Goal: Task Accomplishment & Management: Complete application form

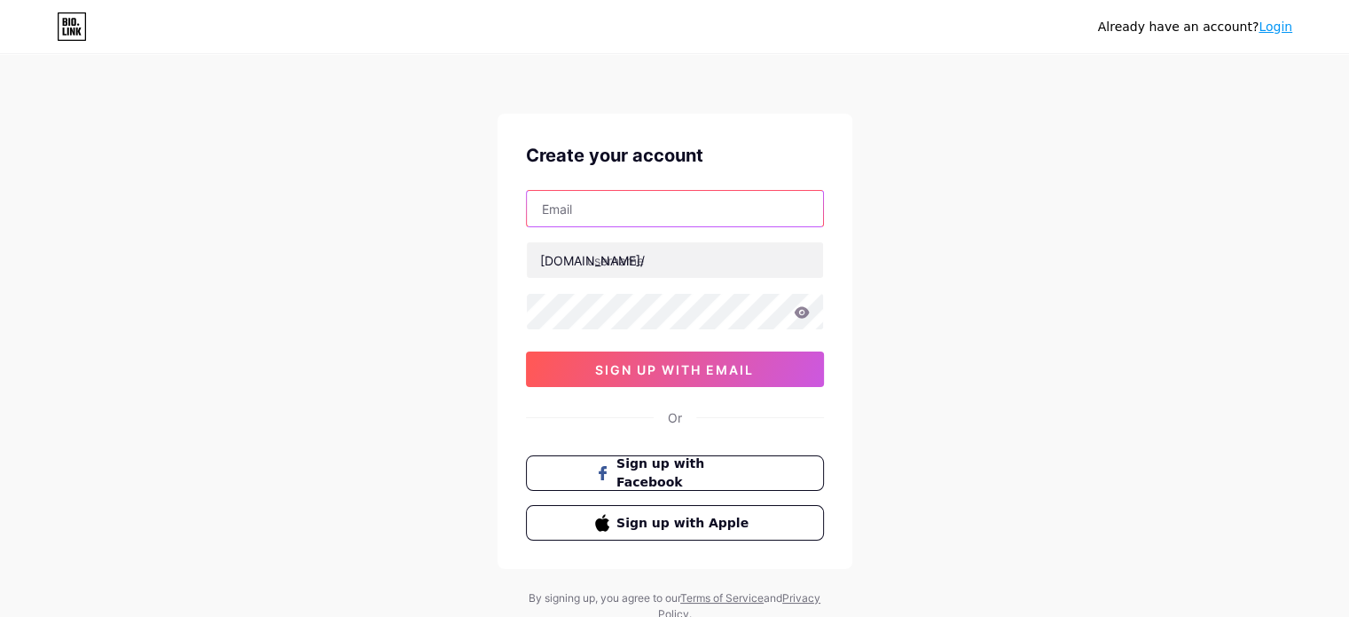
click at [676, 208] on input "text" at bounding box center [675, 208] width 296 height 35
paste input "[EMAIL_ADDRESS][DOMAIN_NAME]"
type input "[EMAIL_ADDRESS][DOMAIN_NAME]"
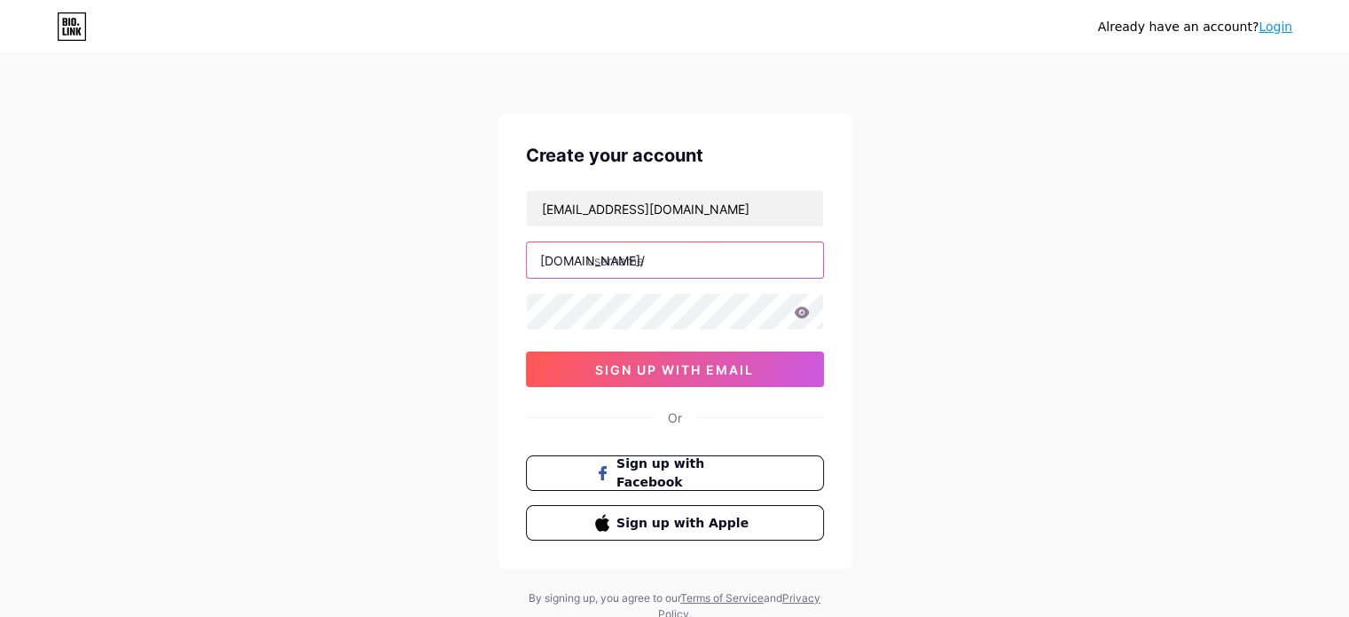
click at [598, 264] on input "text" at bounding box center [675, 259] width 296 height 35
type input "thefoundationworks"
click at [800, 307] on icon at bounding box center [801, 312] width 15 height 12
click at [800, 317] on icon at bounding box center [801, 312] width 15 height 12
click at [725, 289] on div "[EMAIL_ADDRESS][DOMAIN_NAME] [DOMAIN_NAME]/ thefoundationworks 0cAFcWeA4gkdl8bX…" at bounding box center [675, 288] width 298 height 197
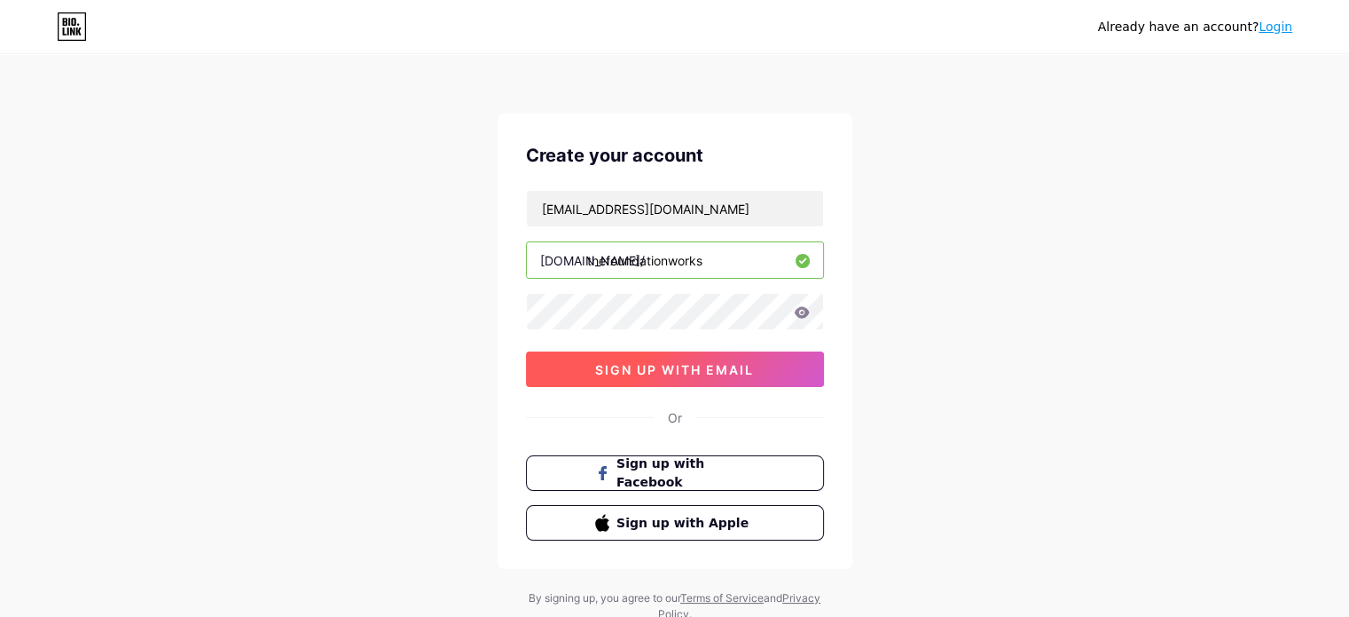
click at [651, 362] on span "sign up with email" at bounding box center [674, 369] width 159 height 15
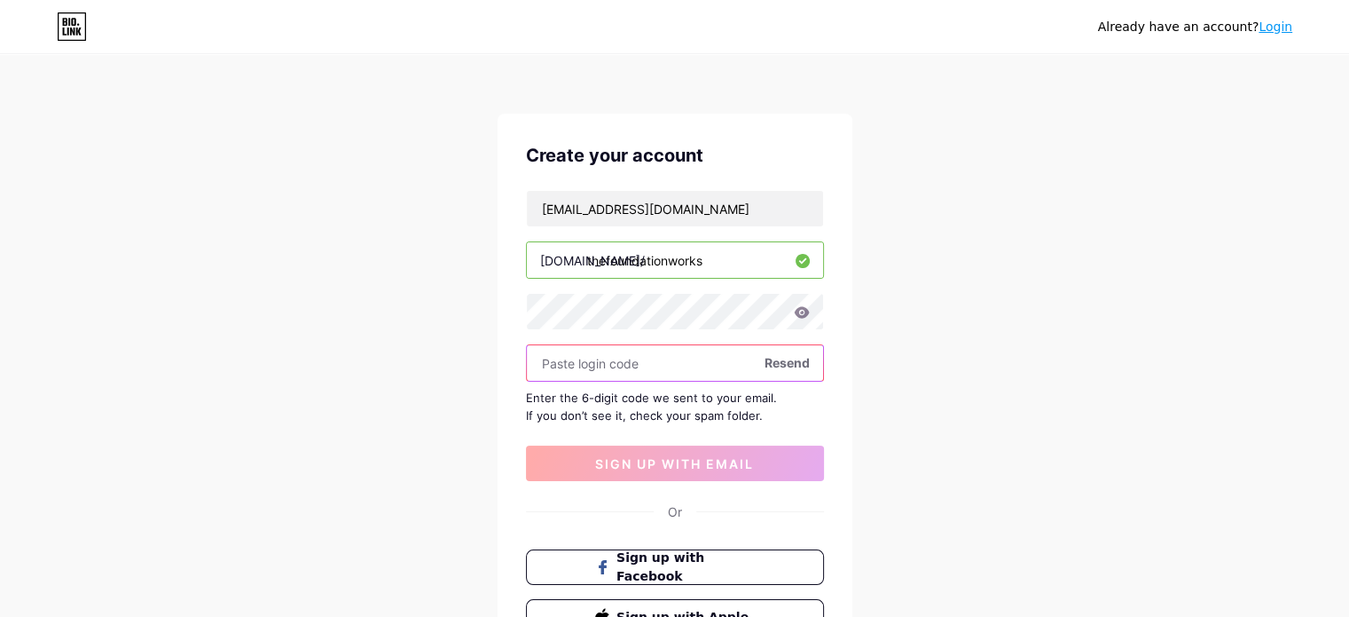
paste input "179543"
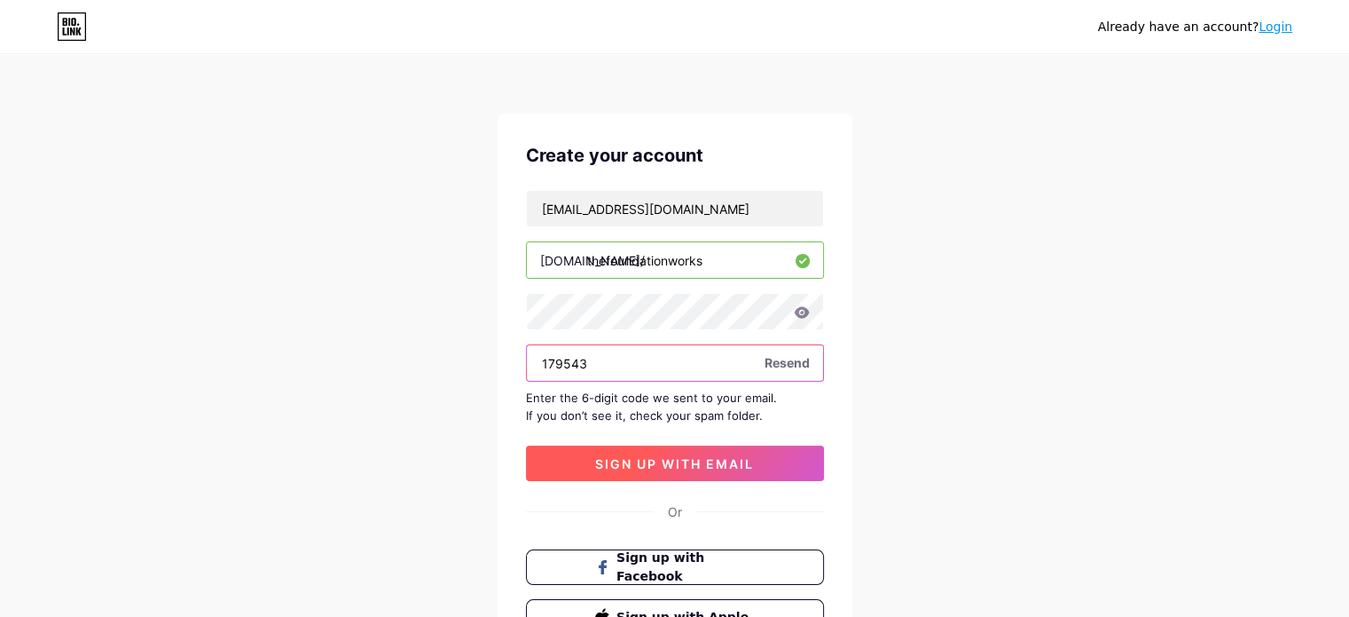
type input "179543"
click at [607, 456] on span "sign up with email" at bounding box center [674, 463] width 159 height 15
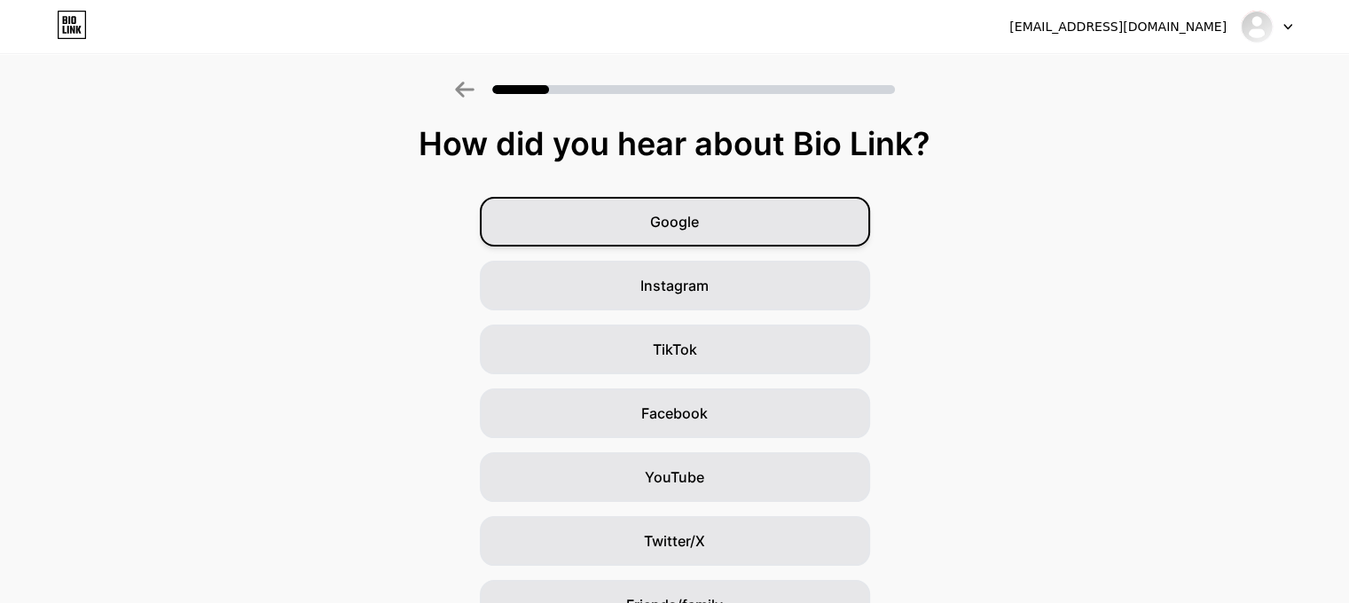
click at [699, 226] on span "Google" at bounding box center [674, 221] width 49 height 21
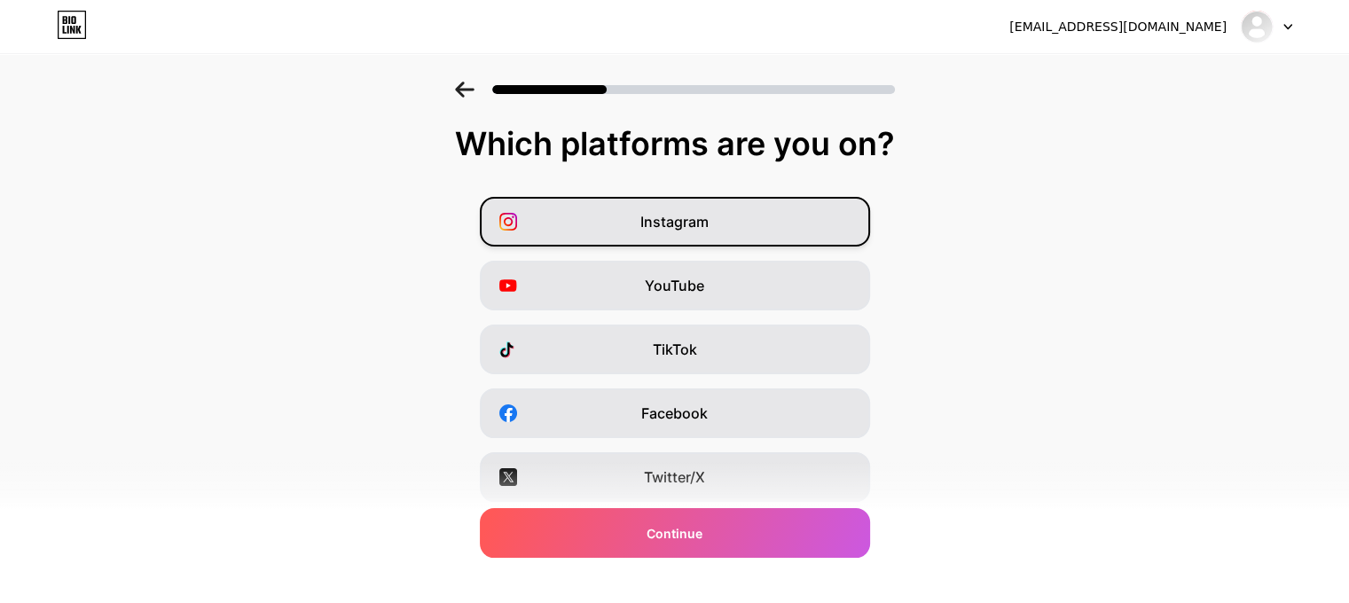
scroll to position [250, 0]
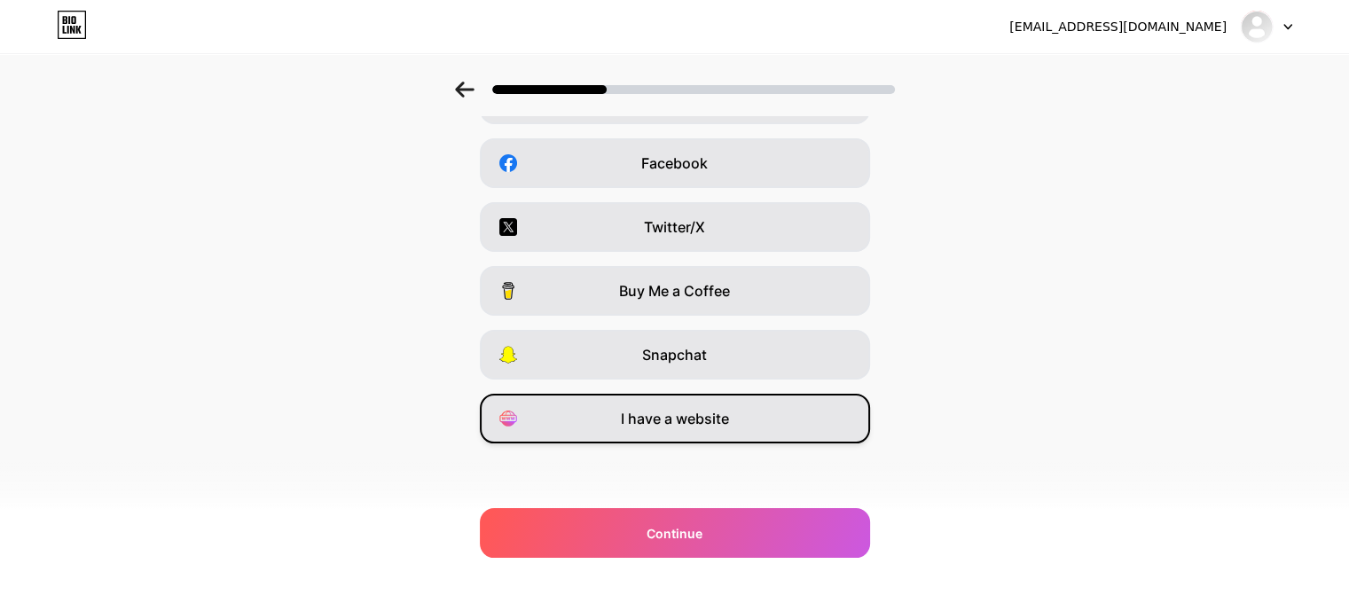
click at [675, 420] on span "I have a website" at bounding box center [675, 418] width 108 height 21
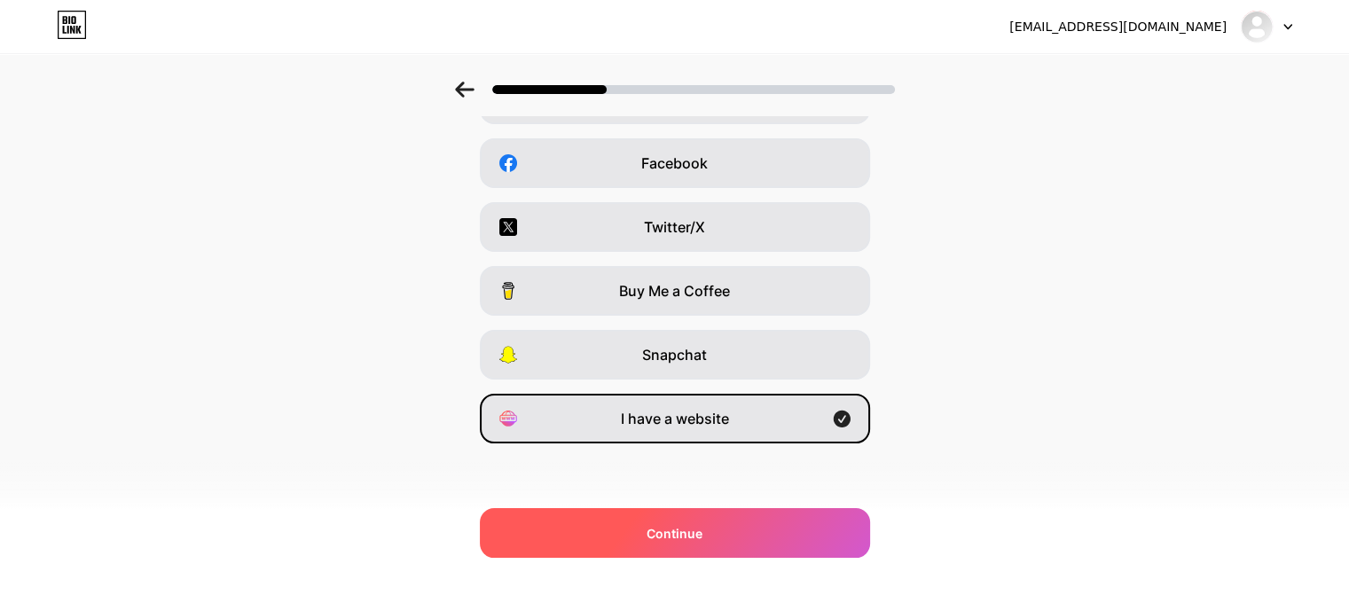
click at [654, 520] on div "Continue" at bounding box center [675, 533] width 390 height 50
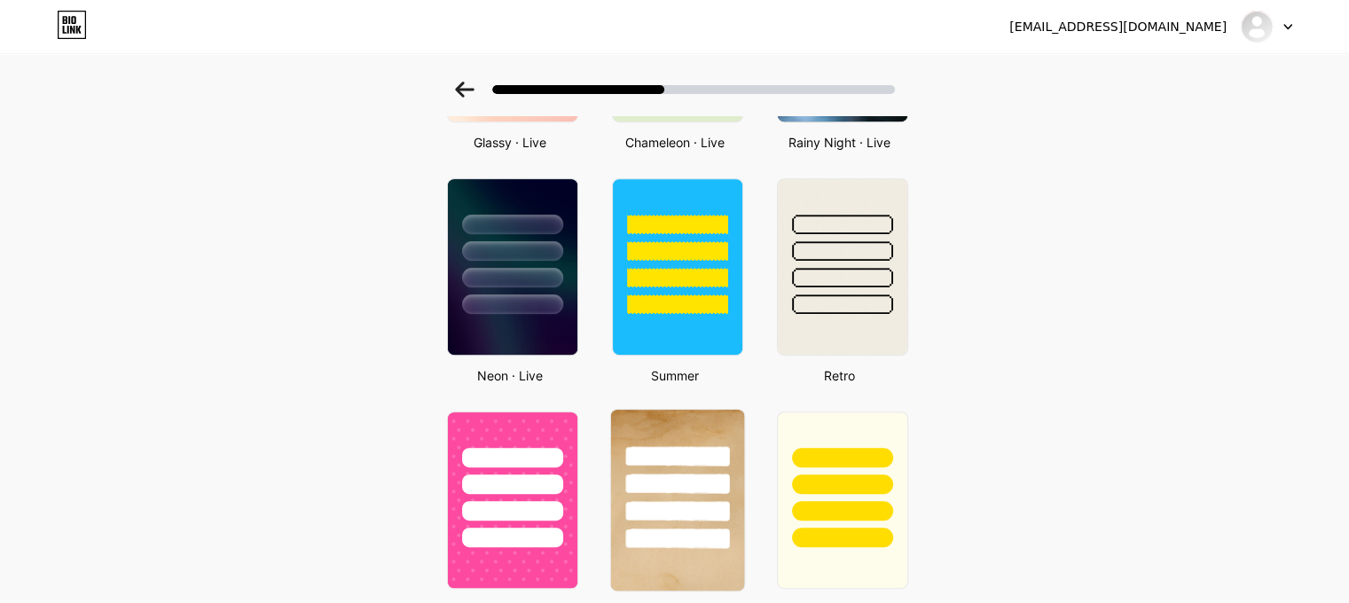
scroll to position [723, 0]
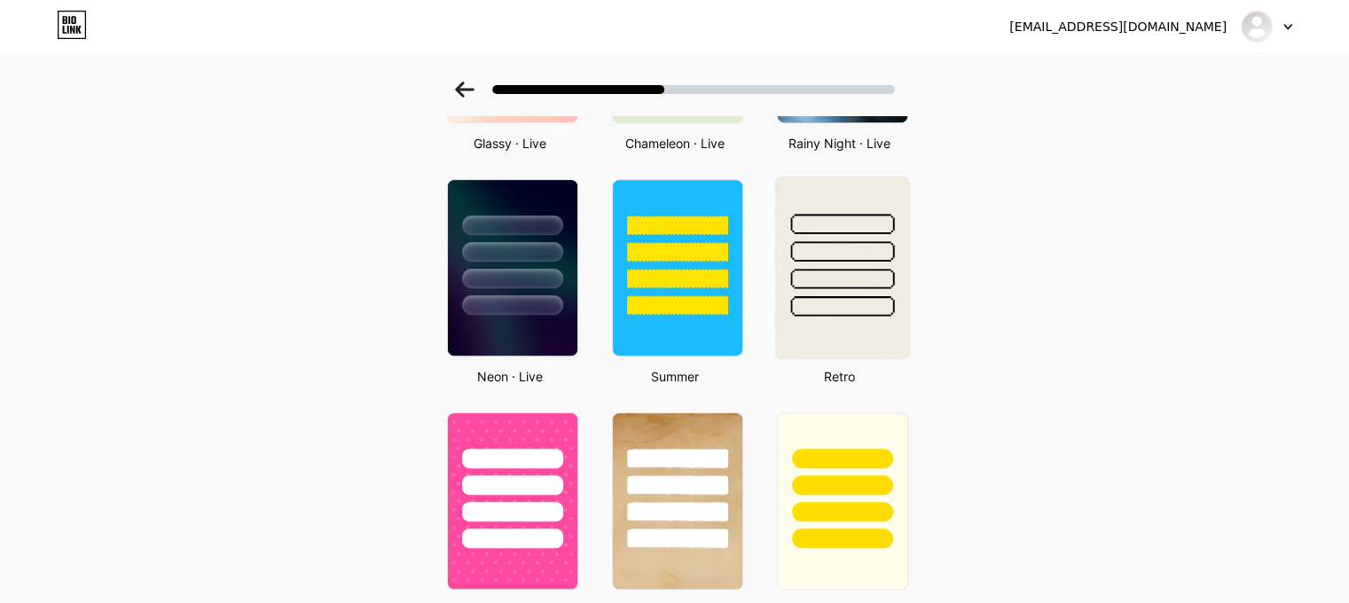
click at [827, 288] on div at bounding box center [841, 246] width 133 height 139
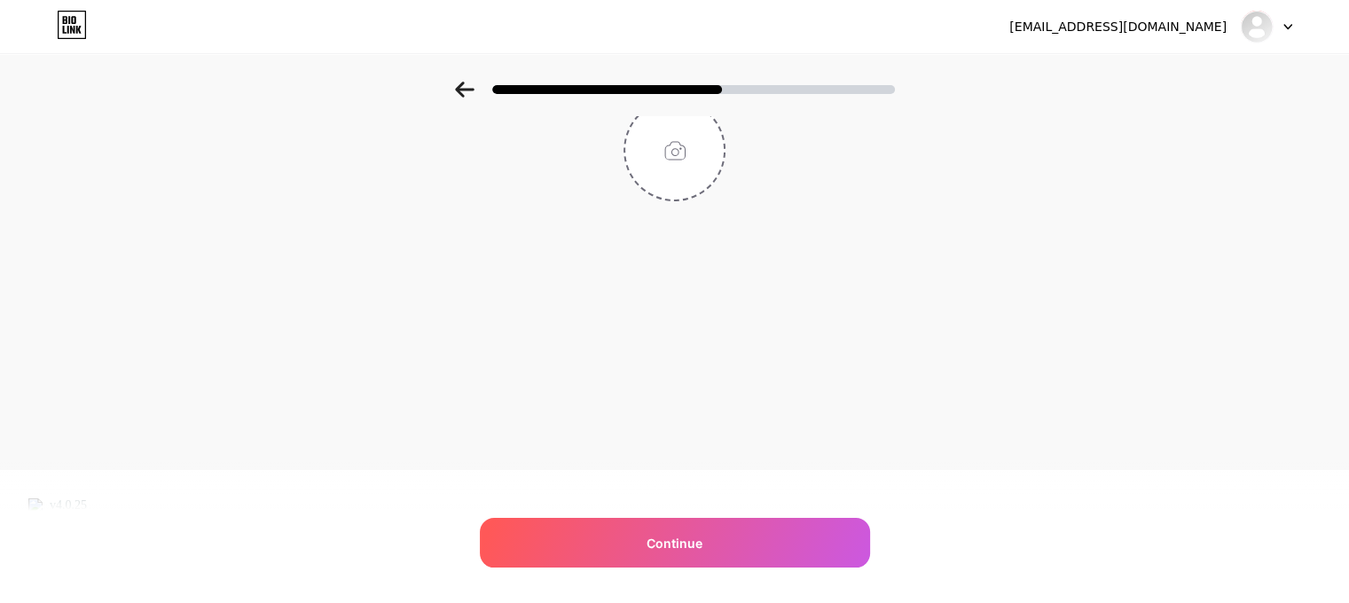
scroll to position [0, 0]
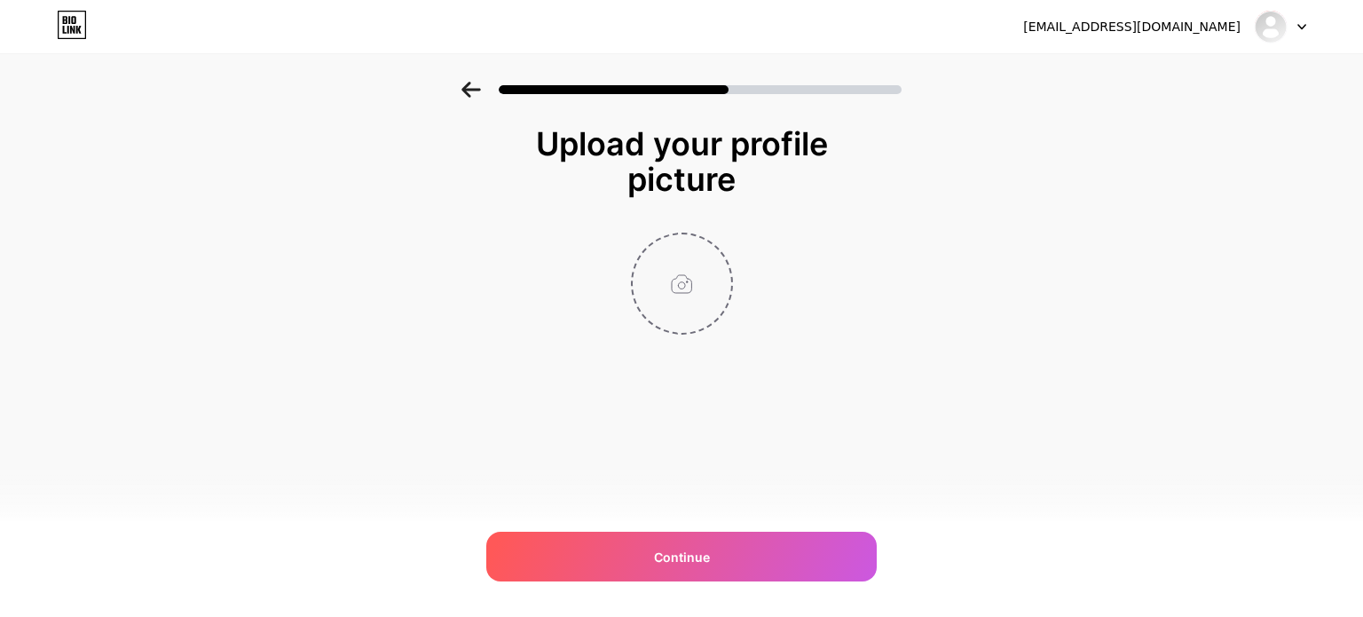
click at [671, 276] on input "file" at bounding box center [681, 283] width 98 height 98
type input "C:\fakepath\foundation-works-logo.jpg"
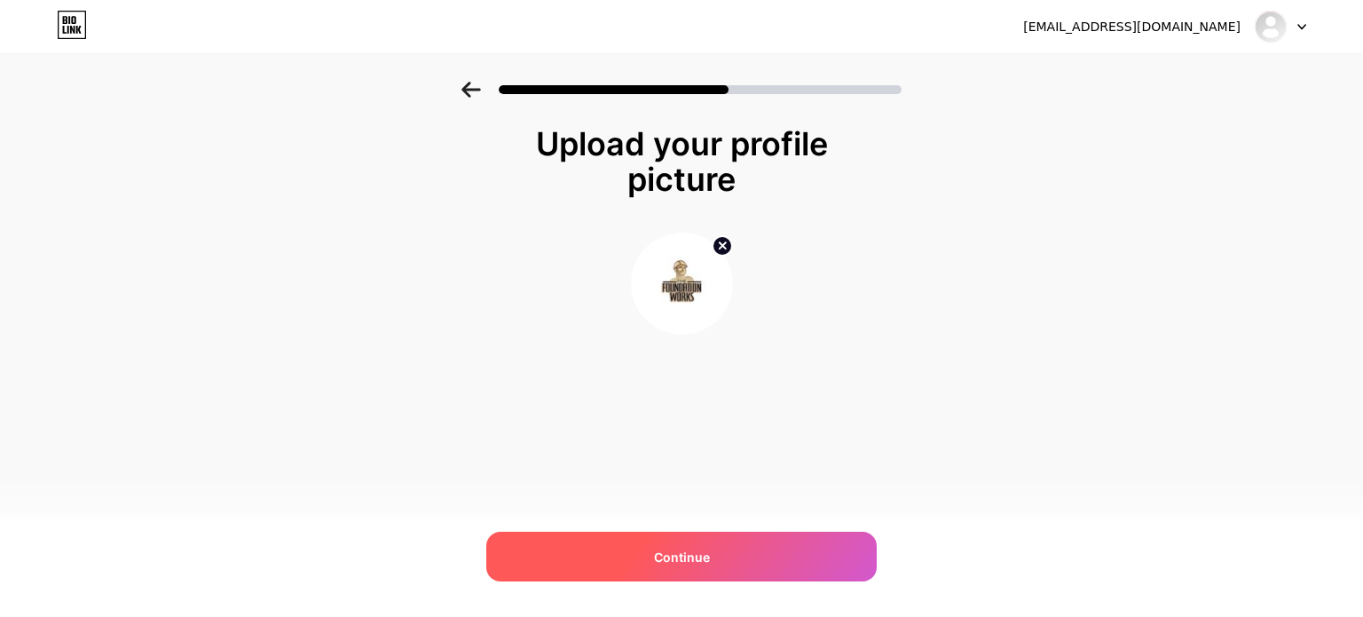
click at [675, 538] on div "Continue" at bounding box center [681, 556] width 390 height 50
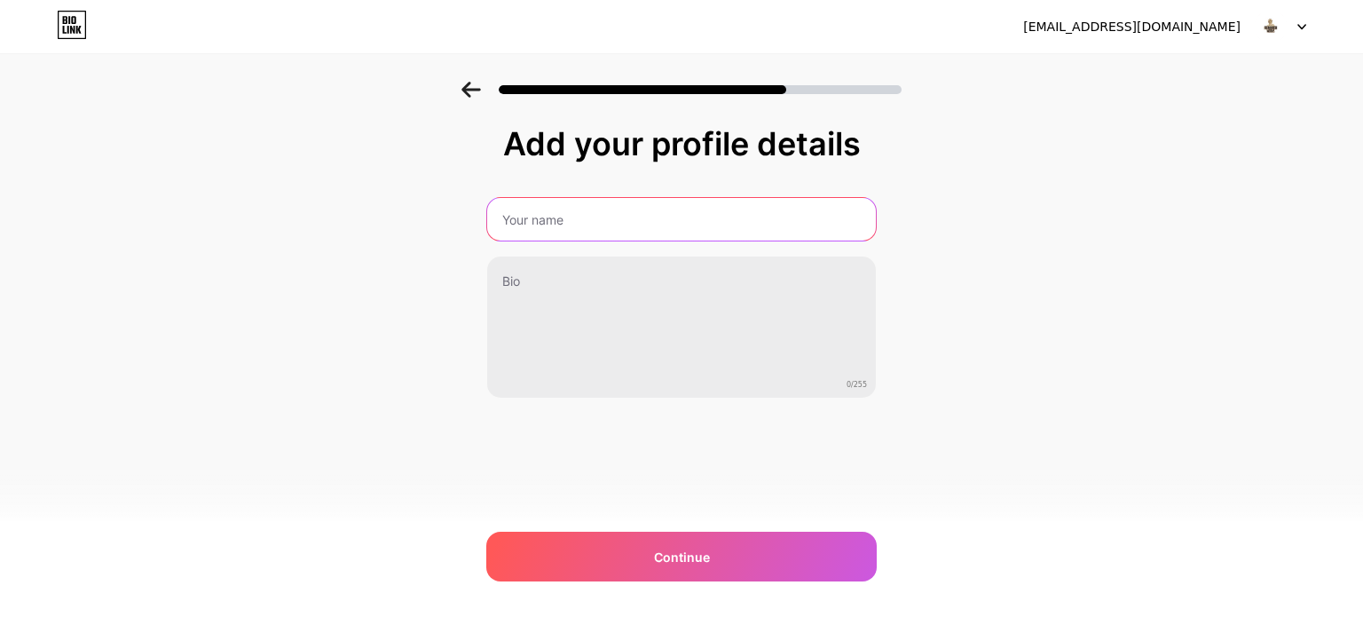
click at [589, 210] on input "text" at bounding box center [681, 219] width 389 height 43
type input "The Foundation Works"
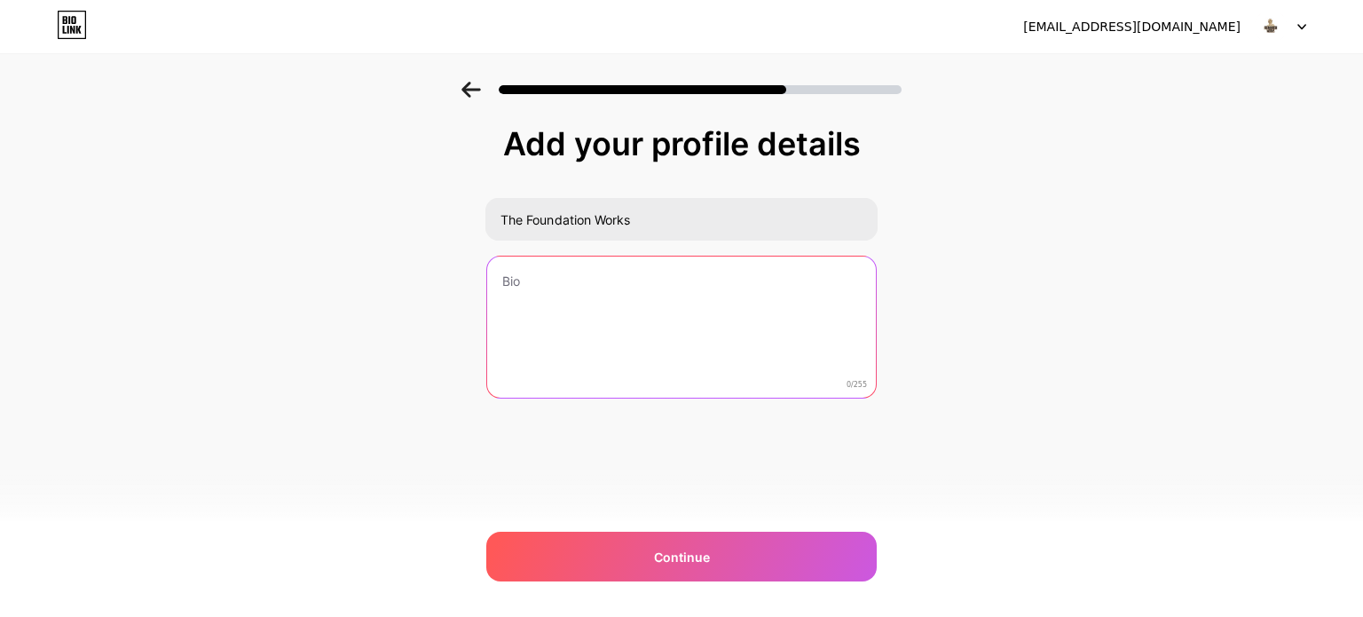
click at [656, 277] on textarea at bounding box center [681, 327] width 389 height 143
paste textarea "The Foundation Works is a [GEOGRAPHIC_DATA]-area company specializing in founda…"
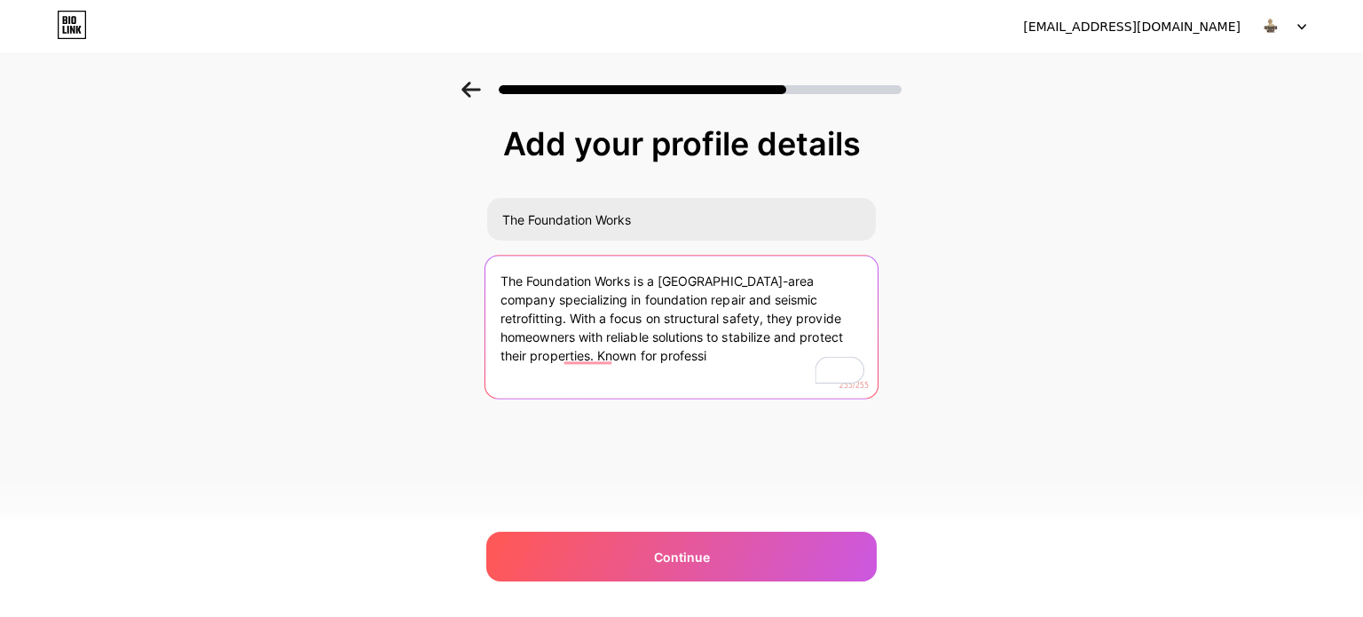
click at [666, 336] on textarea "The Foundation Works is a [GEOGRAPHIC_DATA]-area company specializing in founda…" at bounding box center [681, 327] width 392 height 145
click at [682, 352] on textarea "The Foundation Works is a [GEOGRAPHIC_DATA]-area company specializing in founda…" at bounding box center [681, 327] width 392 height 145
click at [660, 353] on textarea "The Foundation Works is a [GEOGRAPHIC_DATA]-area company specializing in founda…" at bounding box center [681, 327] width 392 height 145
drag, startPoint x: 660, startPoint y: 353, endPoint x: 844, endPoint y: 338, distance: 185.1
click at [844, 338] on textarea "The Foundation Works is a [GEOGRAPHIC_DATA]-area company specializing in founda…" at bounding box center [681, 327] width 392 height 145
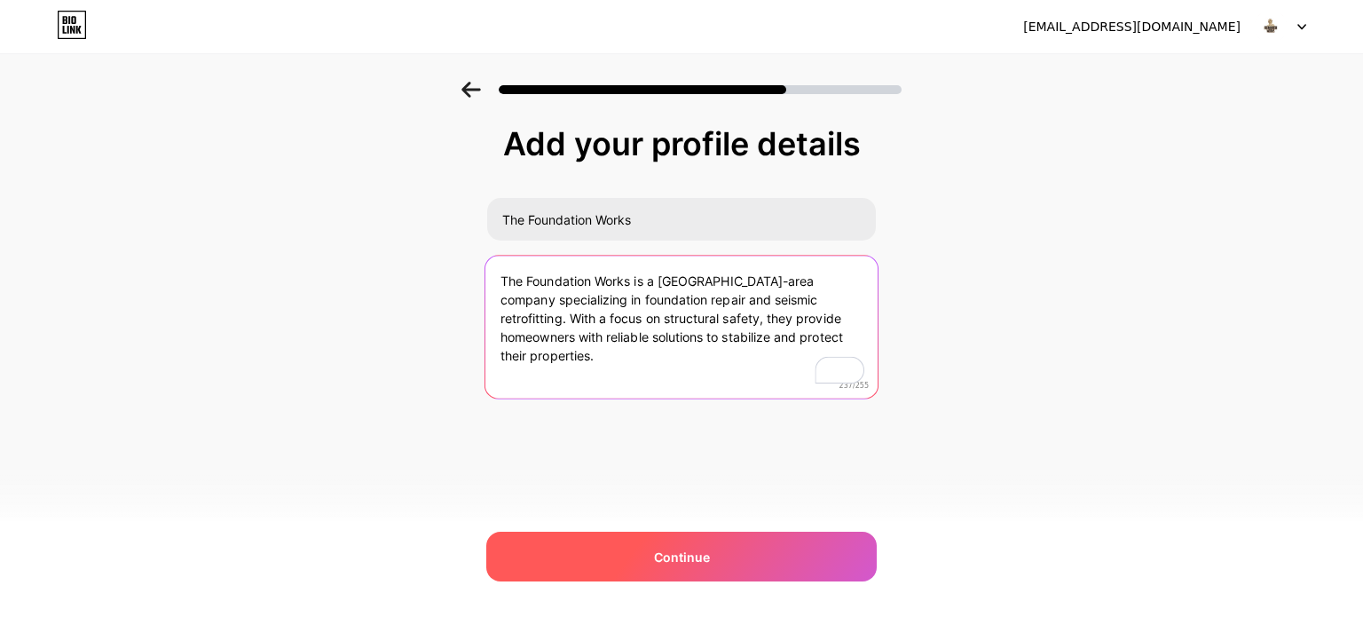
type textarea "The Foundation Works is a [GEOGRAPHIC_DATA]-area company specializing in founda…"
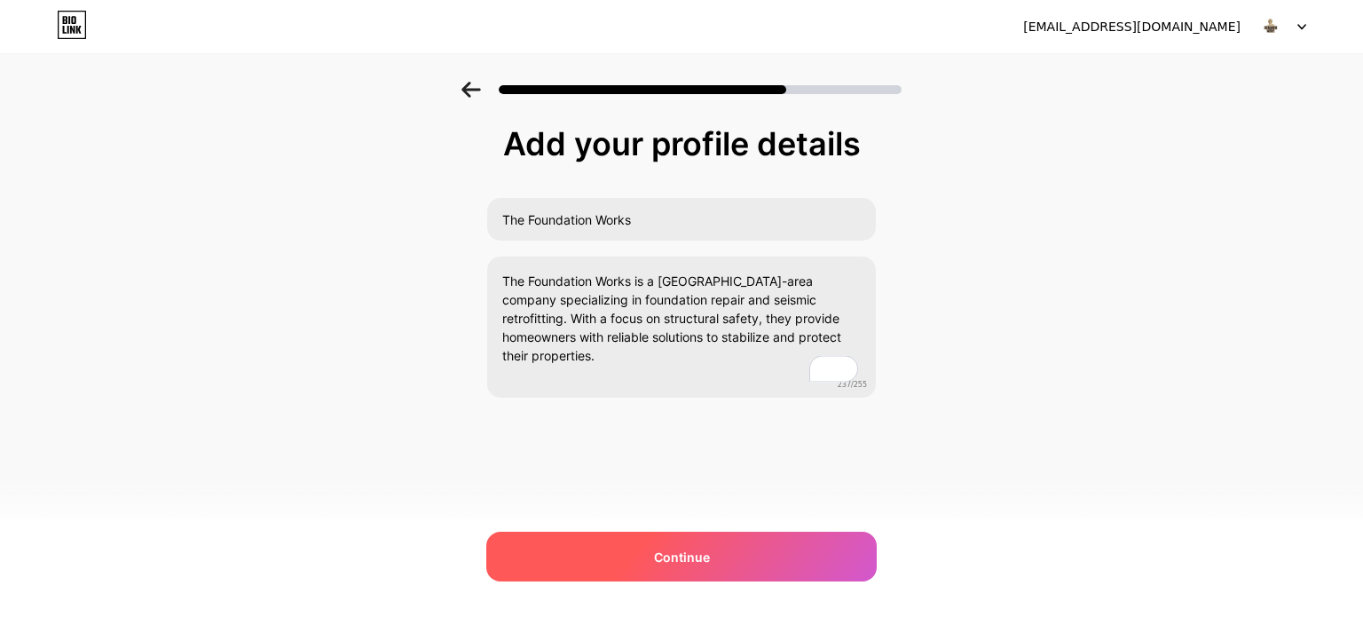
click at [652, 541] on div "Continue" at bounding box center [681, 556] width 390 height 50
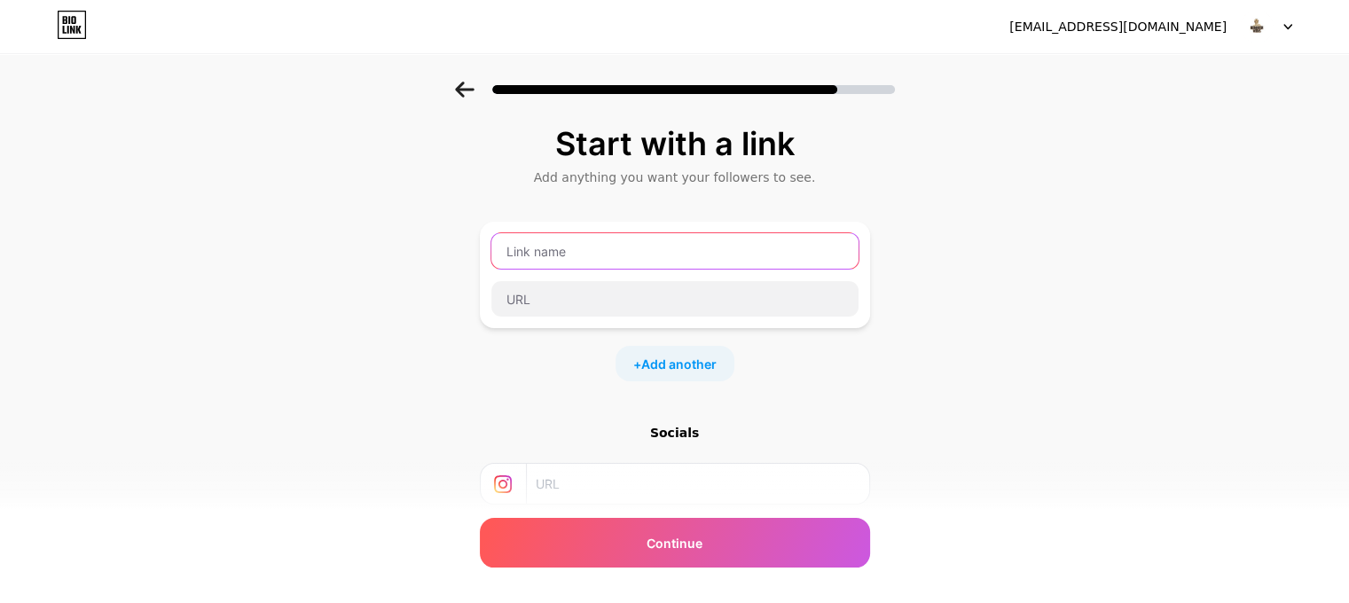
click at [604, 248] on input "text" at bounding box center [674, 250] width 367 height 35
paste input "[URL][DOMAIN_NAME]"
type input "[URL][DOMAIN_NAME]"
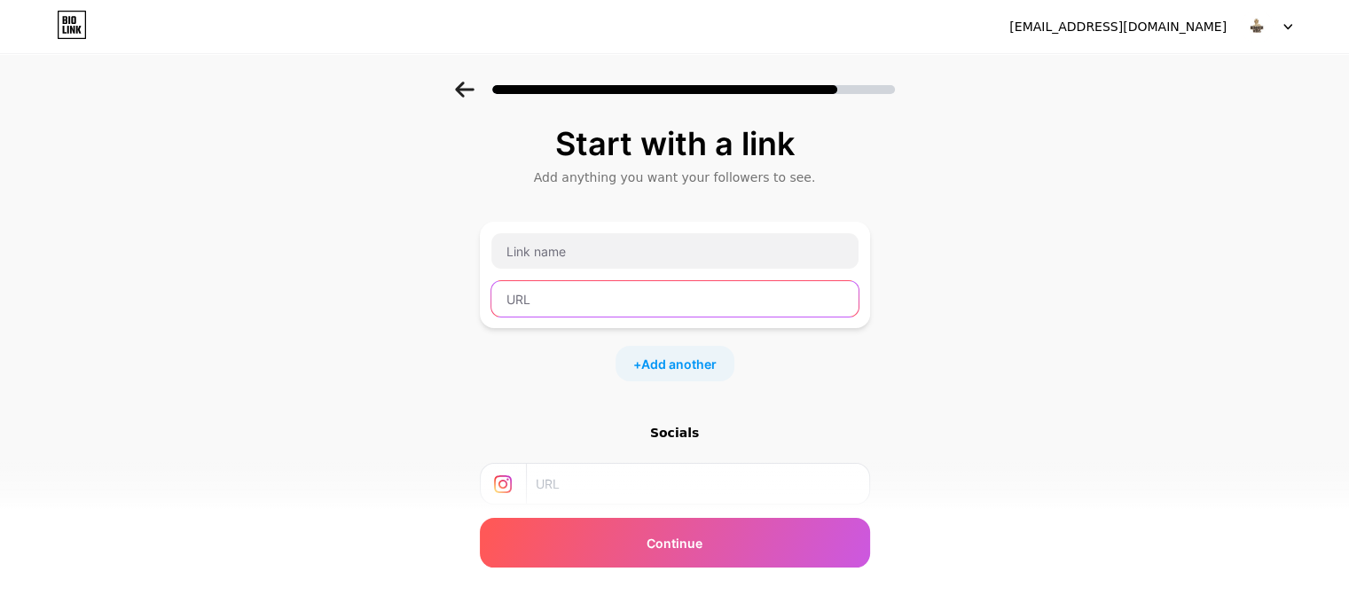
click at [612, 293] on input "text" at bounding box center [674, 298] width 367 height 35
paste input "[URL][DOMAIN_NAME]"
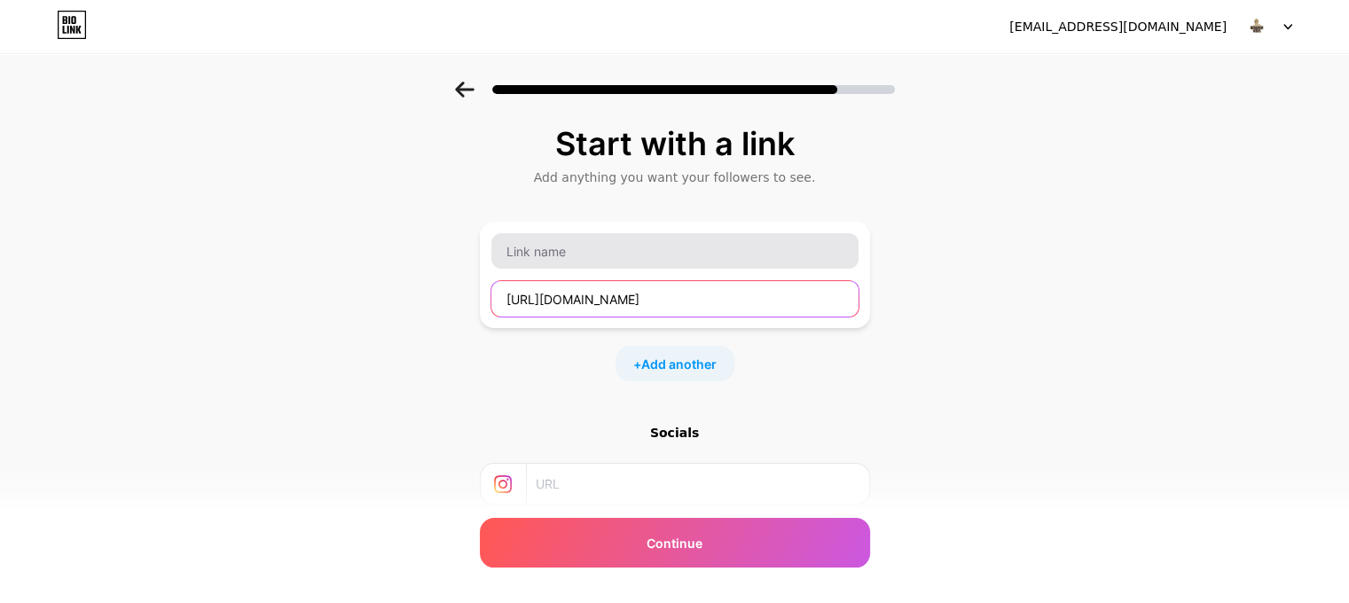
type input "[URL][DOMAIN_NAME]"
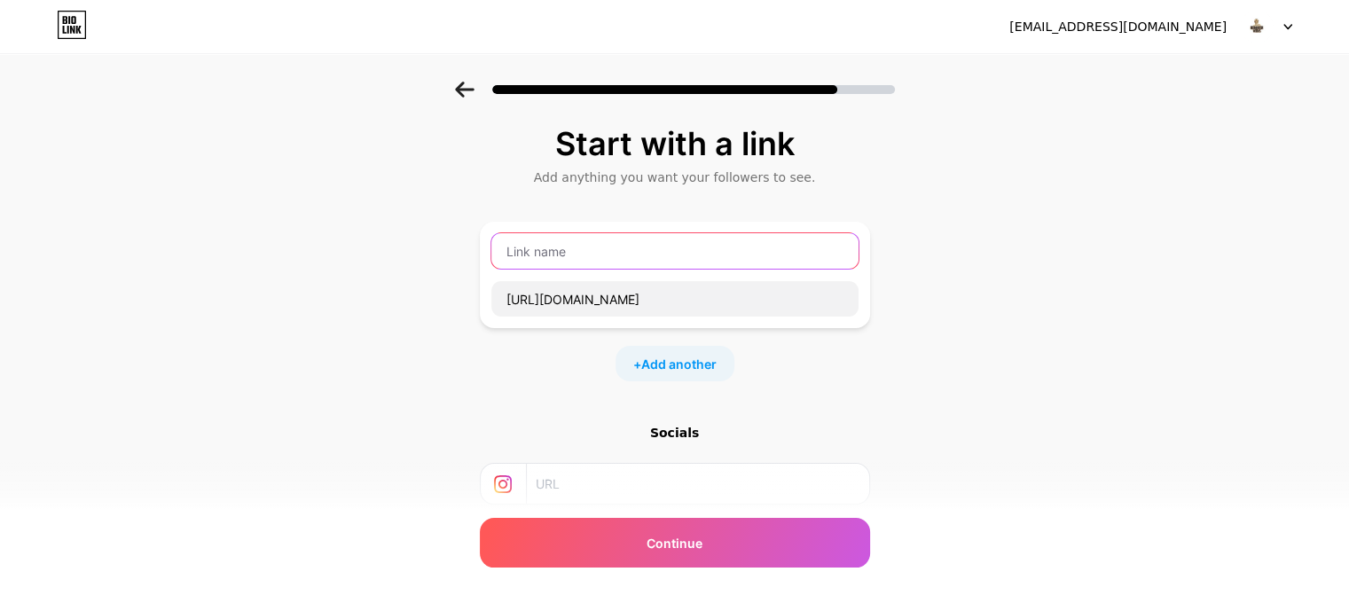
scroll to position [0, 0]
click at [586, 251] on input "text" at bounding box center [674, 250] width 367 height 35
paste input "earthquake brace and bolt program"
type input "Earthquake Brace and Bolt Program"
click at [687, 355] on span "Add another" at bounding box center [678, 364] width 75 height 19
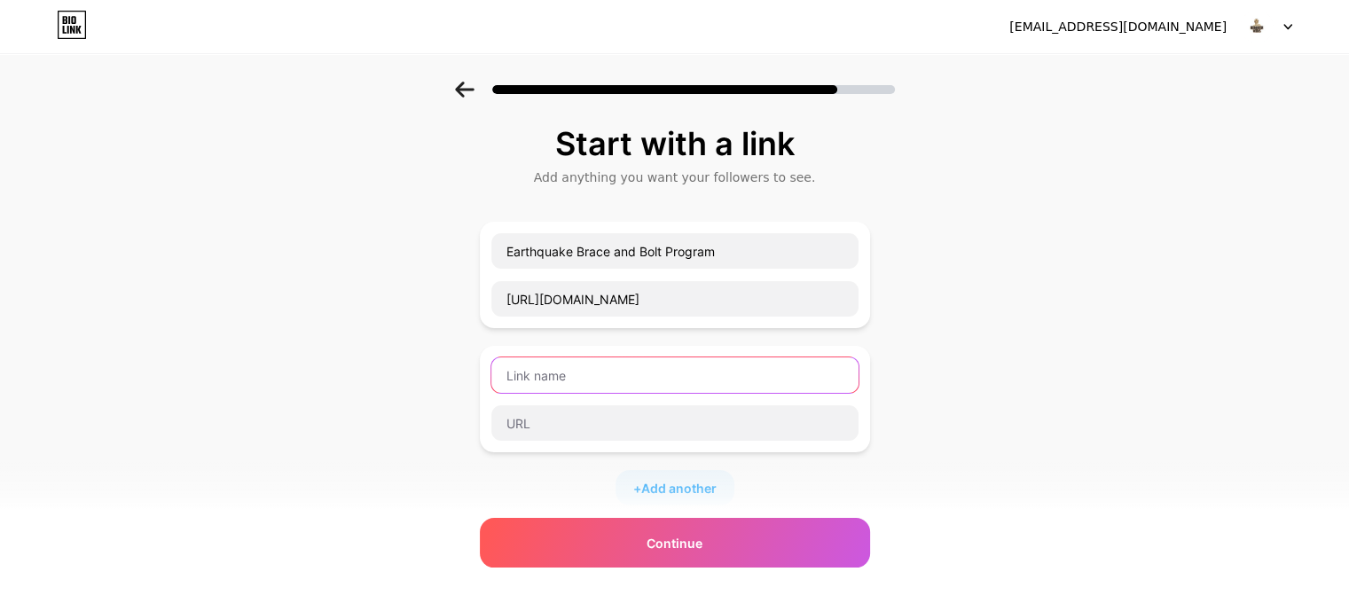
click at [550, 380] on input "text" at bounding box center [674, 374] width 367 height 35
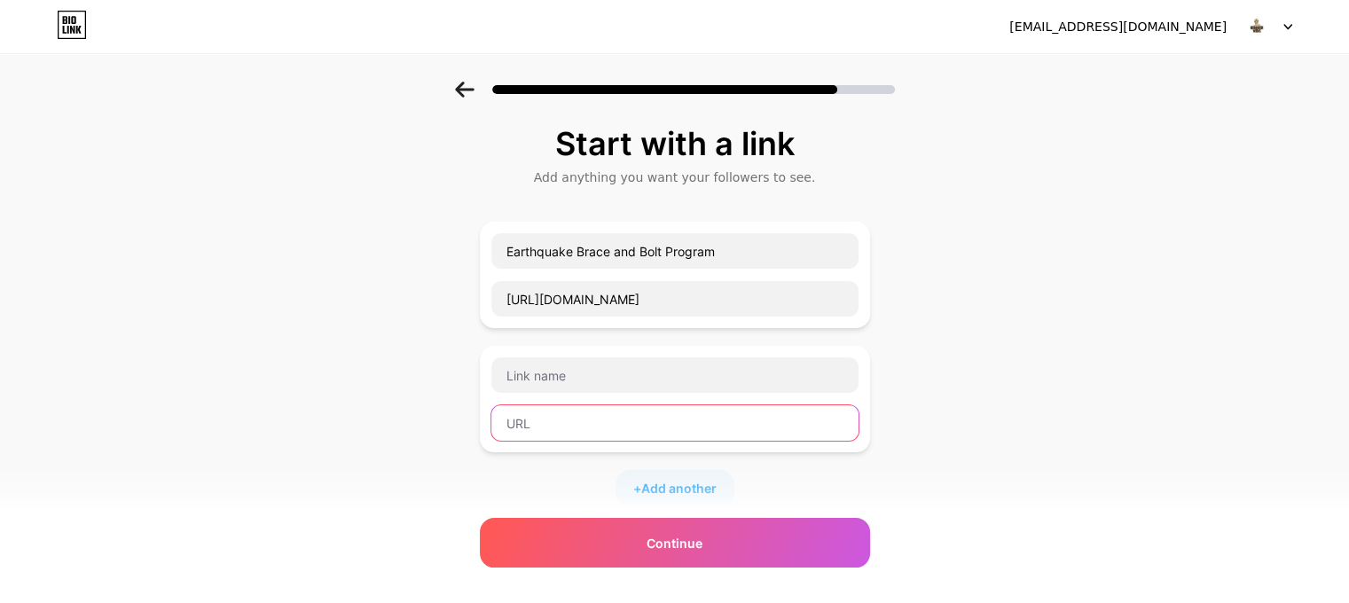
paste input "[URL][DOMAIN_NAME]"
click at [529, 420] on input "[URL][DOMAIN_NAME]" at bounding box center [674, 422] width 367 height 35
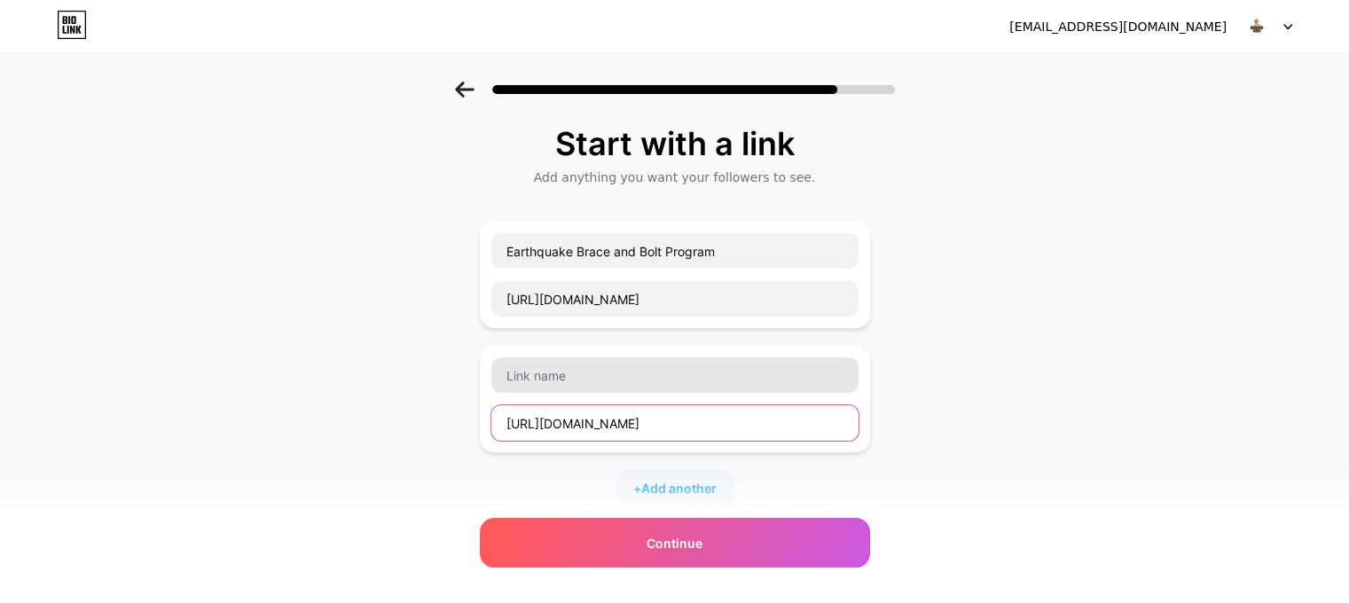
type input "[URL][DOMAIN_NAME]"
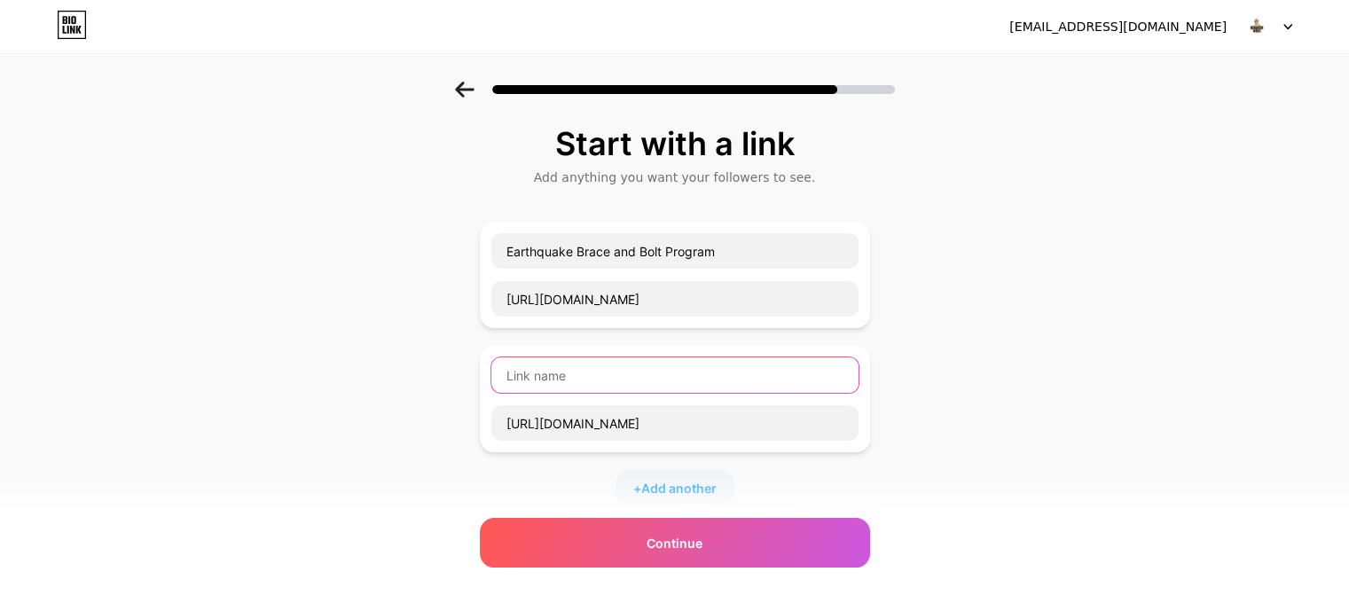
scroll to position [0, 0]
click at [625, 357] on input "text" at bounding box center [674, 374] width 367 height 35
paste input "soft story retrofitting [GEOGRAPHIC_DATA]"
click at [662, 372] on input "soft story retrofitting [GEOGRAPHIC_DATA]" at bounding box center [674, 374] width 367 height 35
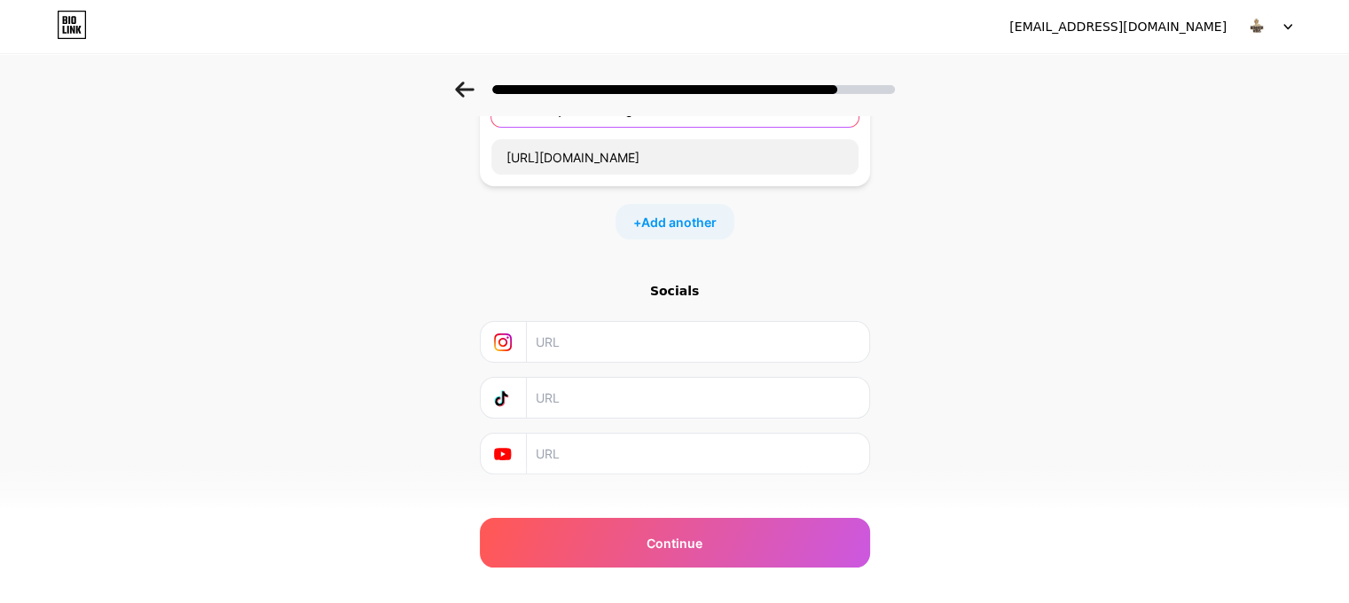
scroll to position [266, 0]
type input "Soft Story Retrofitting [GEOGRAPHIC_DATA]"
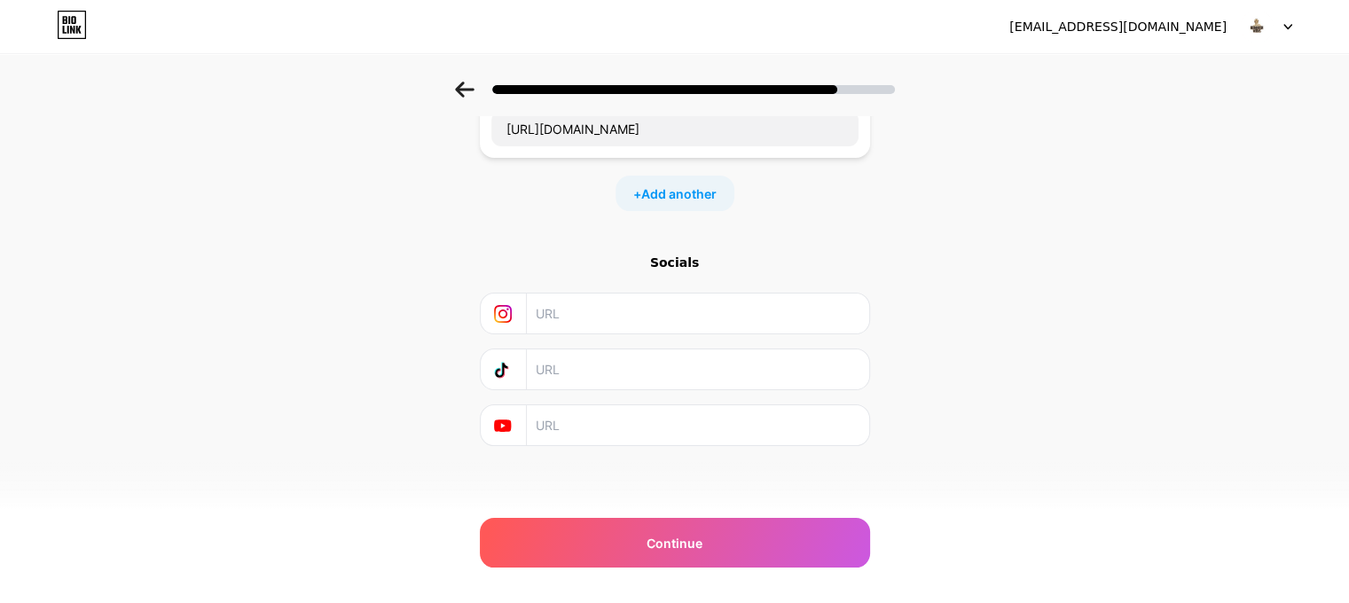
click at [554, 318] on input "text" at bounding box center [697, 314] width 322 height 40
paste input "[URL][DOMAIN_NAME][DOMAIN_NAME]"
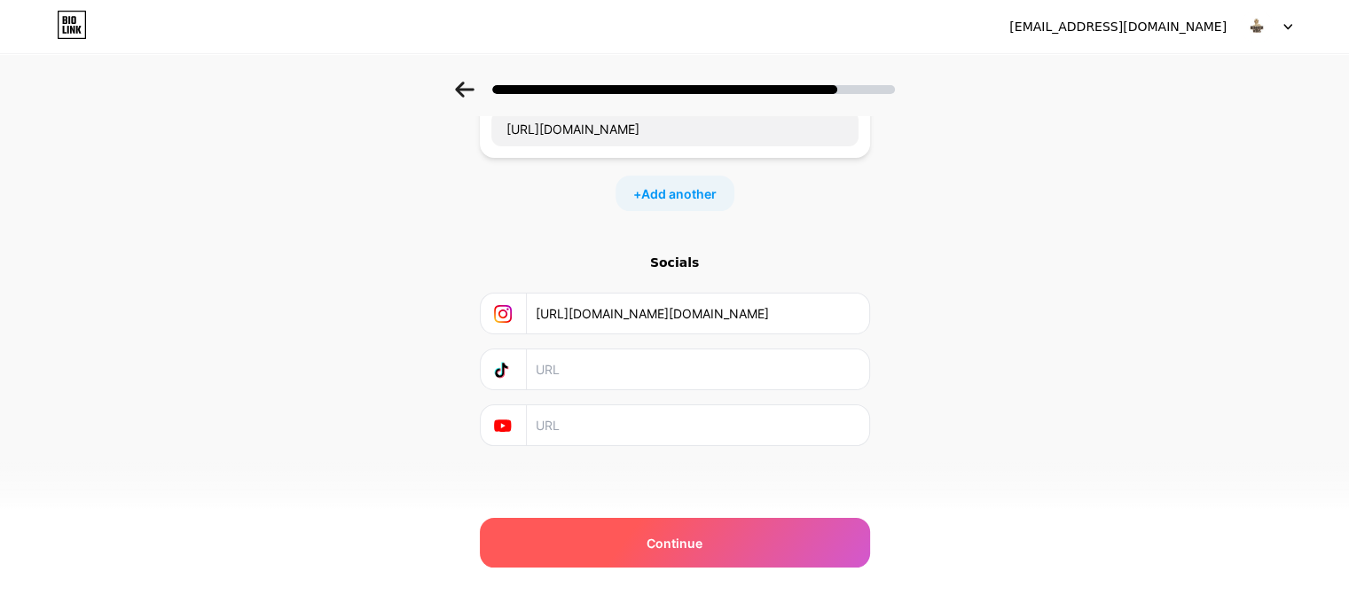
type input "[URL][DOMAIN_NAME][DOMAIN_NAME]"
click at [664, 538] on span "Continue" at bounding box center [675, 543] width 56 height 19
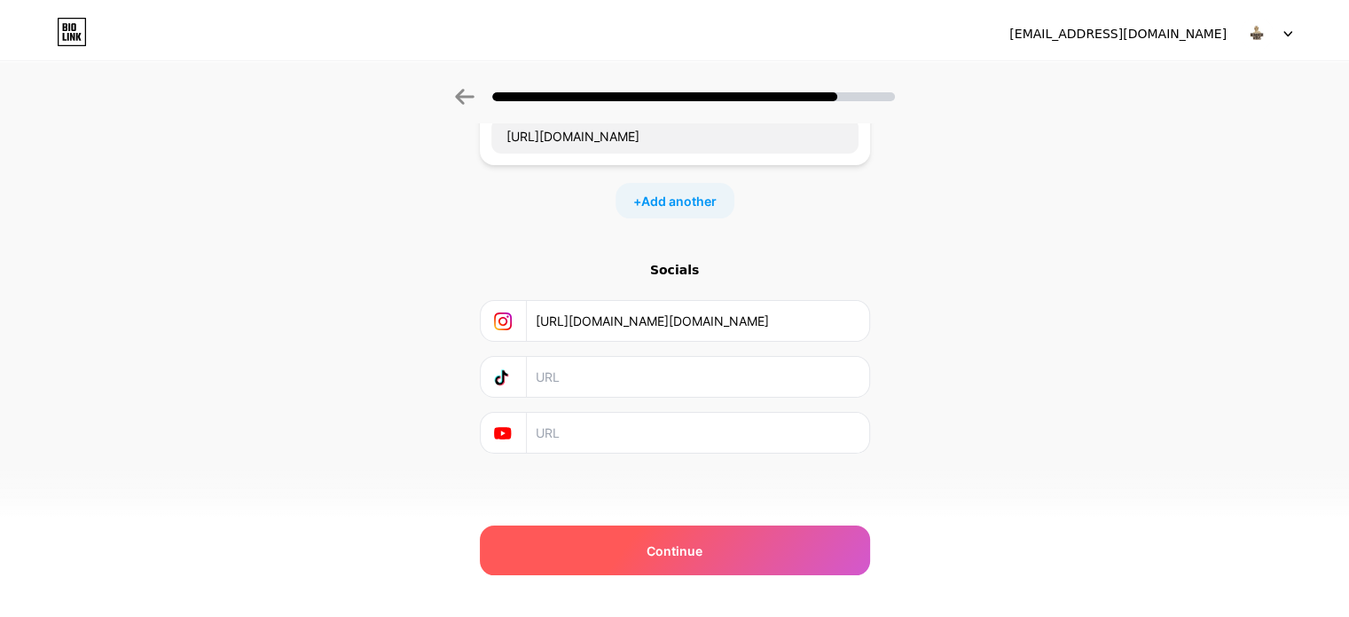
scroll to position [0, 0]
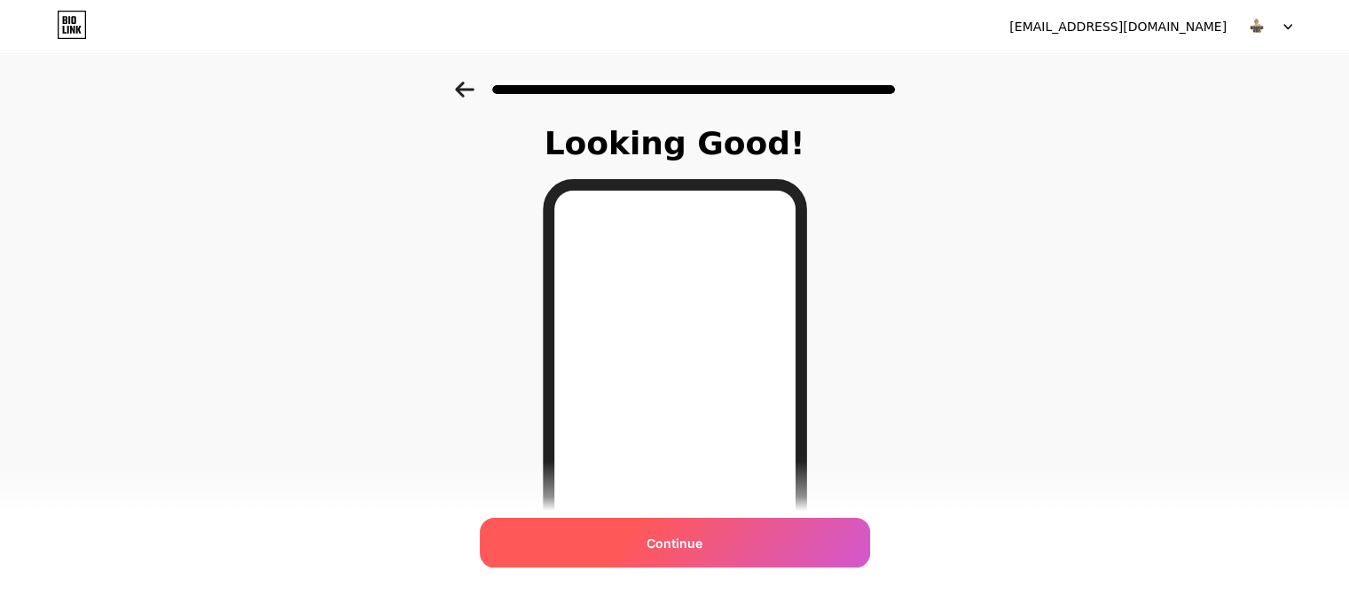
click at [642, 540] on div "Continue" at bounding box center [675, 543] width 390 height 50
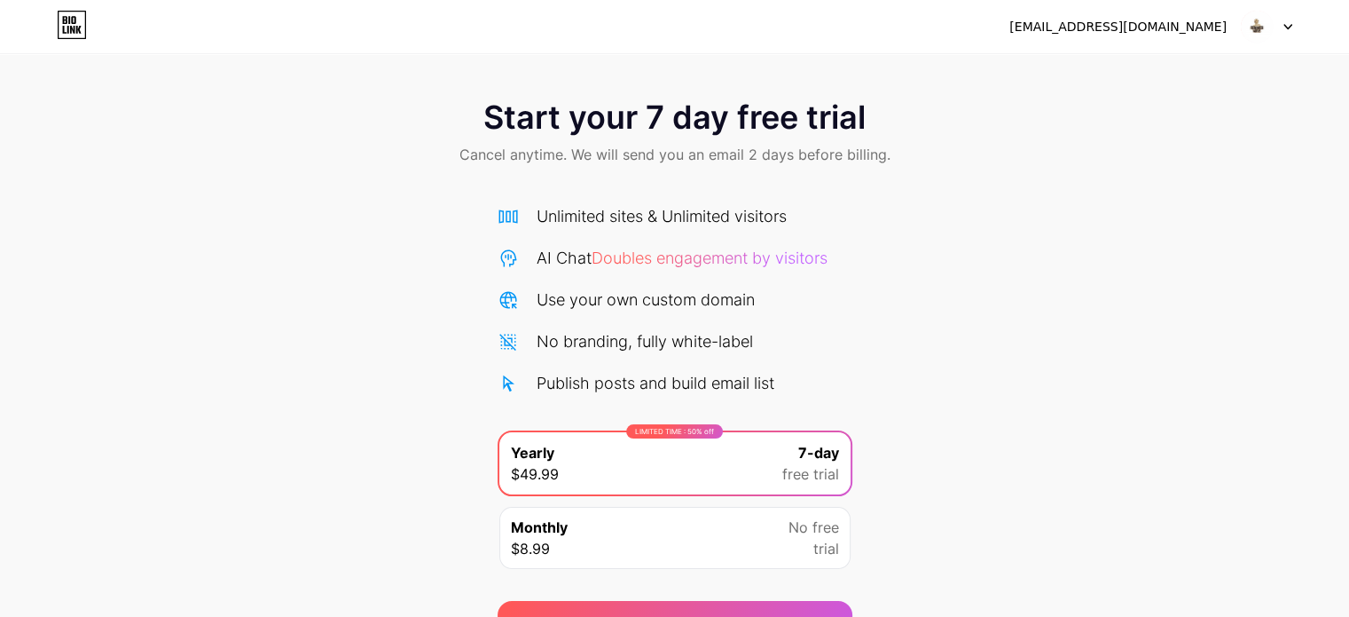
click at [1146, 23] on div "[EMAIL_ADDRESS][DOMAIN_NAME]" at bounding box center [1117, 27] width 217 height 19
click at [1286, 14] on div at bounding box center [1266, 27] width 51 height 32
click at [1110, 30] on div "[EMAIL_ADDRESS][DOMAIN_NAME]" at bounding box center [1117, 27] width 217 height 19
click at [1143, 76] on li "Logout" at bounding box center [1182, 73] width 220 height 48
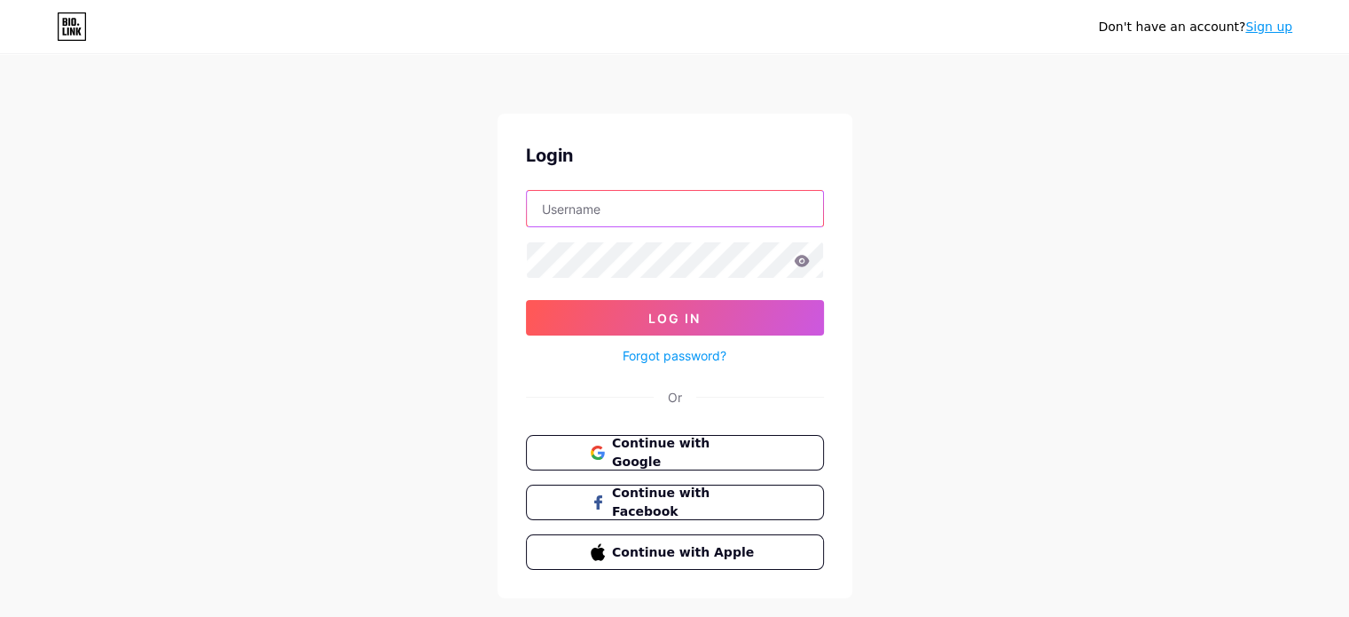
type input "[EMAIL_ADDRESS][DOMAIN_NAME]"
